Goal: Use online tool/utility: Utilize a website feature to perform a specific function

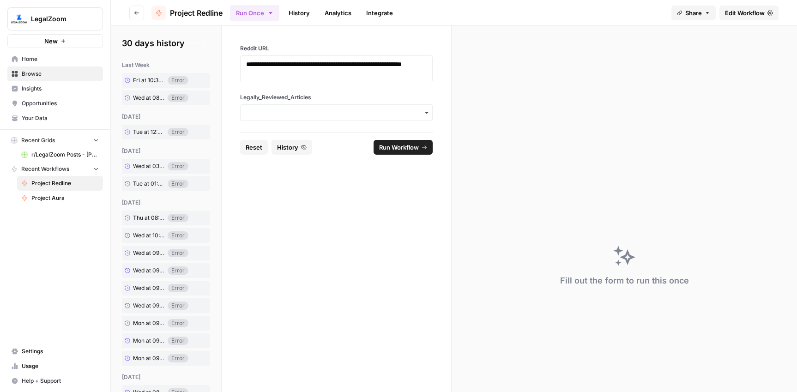
click at [345, 120] on div "button" at bounding box center [336, 112] width 192 height 17
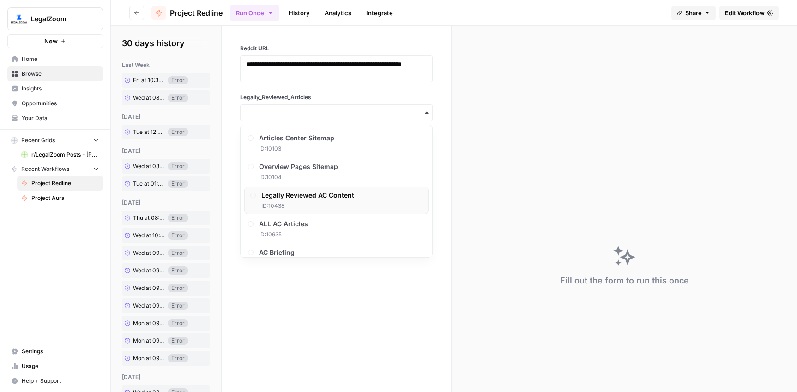
click at [320, 197] on span "Legally Reviewed AC Content" at bounding box center [307, 195] width 93 height 9
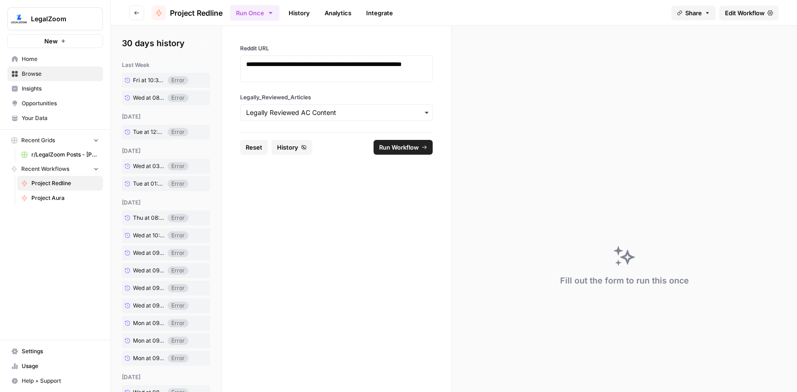
click at [385, 144] on span "Run Workflow" at bounding box center [399, 147] width 40 height 9
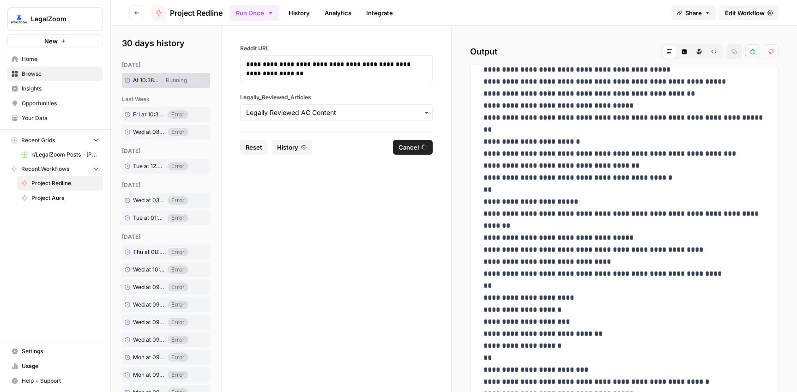
scroll to position [363, 0]
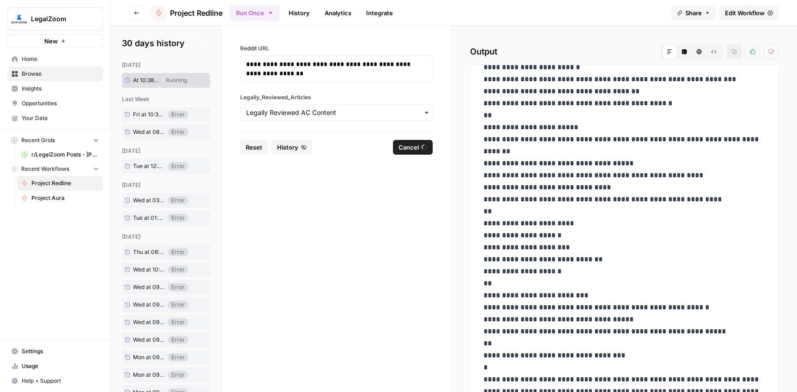
click at [300, 13] on link "History" at bounding box center [299, 13] width 32 height 15
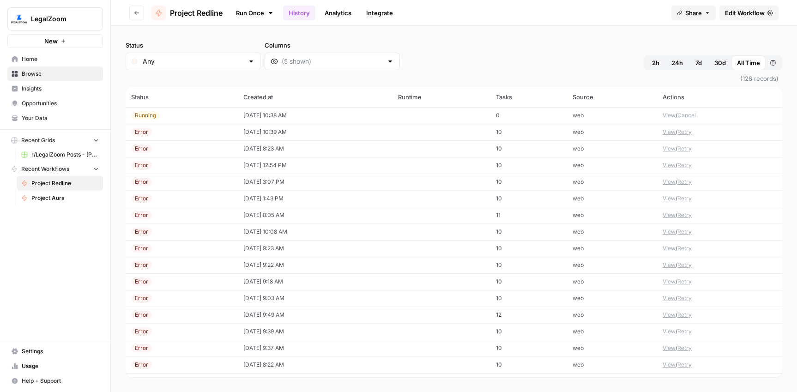
click at [255, 135] on td "[DATE] 10:39 AM" at bounding box center [315, 132] width 155 height 17
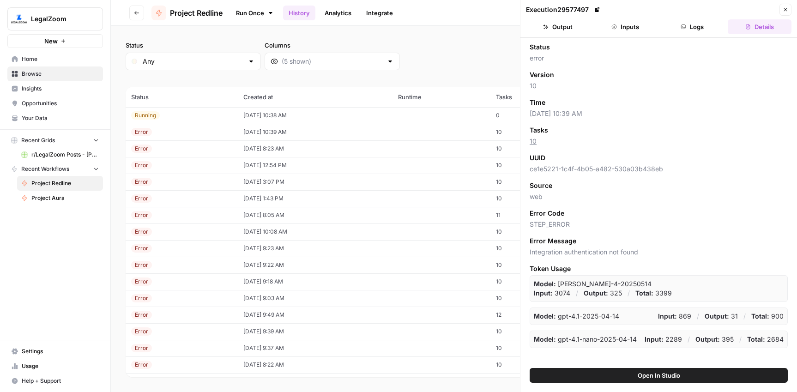
click at [708, 24] on button "Logs" at bounding box center [692, 26] width 64 height 15
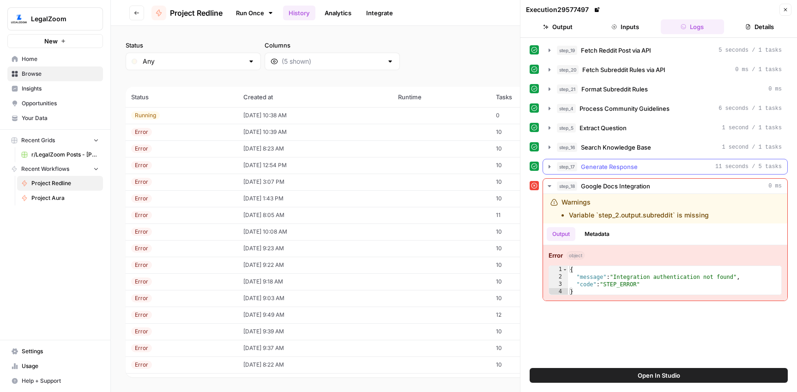
click at [593, 169] on span "Generate Response" at bounding box center [609, 166] width 57 height 9
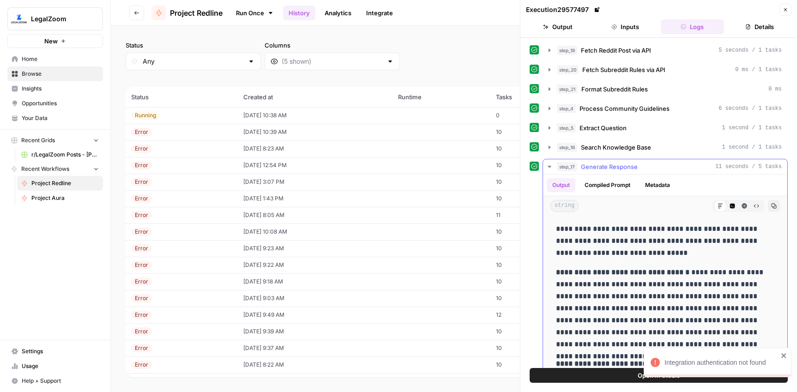
scroll to position [8, 0]
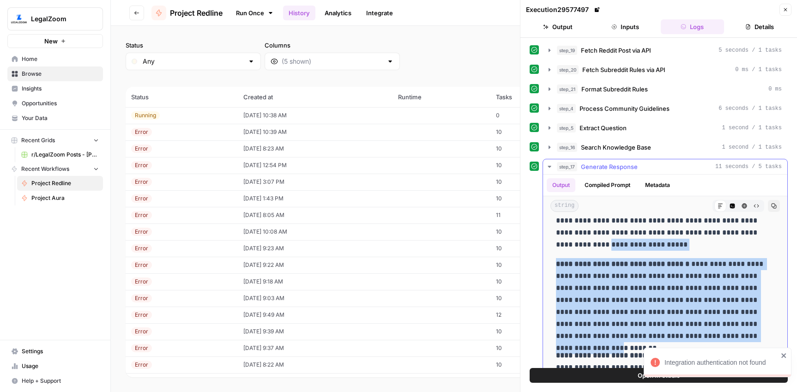
drag, startPoint x: 565, startPoint y: 244, endPoint x: 647, endPoint y: 338, distance: 124.6
click at [647, 338] on div "**********" at bounding box center [664, 397] width 229 height 373
